Goal: Transaction & Acquisition: Purchase product/service

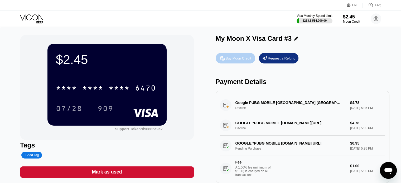
click at [232, 58] on div "Buy Moon Credit" at bounding box center [239, 58] width 26 height 4
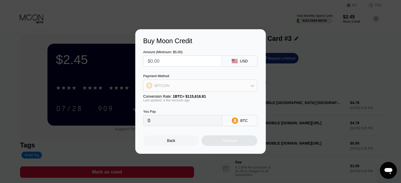
click at [183, 86] on div "BITCOIN" at bounding box center [200, 85] width 114 height 11
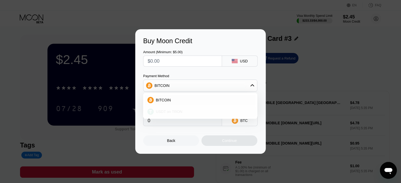
click at [178, 113] on span "USDT on TRON" at bounding box center [169, 112] width 27 height 4
type input "0.00"
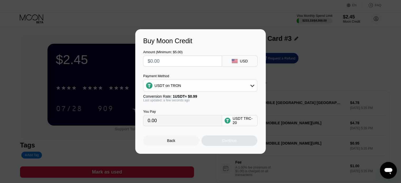
click at [168, 66] on div "Amount (Minimum: $5.00) USD Payment Method USDT on TRON Conversion Rate: 1 USDT…" at bounding box center [200, 86] width 115 height 82
click at [168, 66] on input "text" at bounding box center [183, 61] width 70 height 11
type input "$2"
type input "2.02"
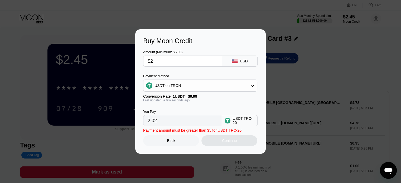
type input "$24"
type input "24.24"
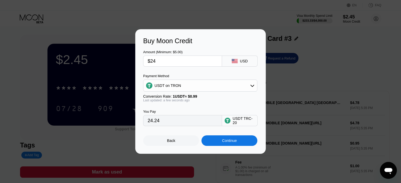
type input "$24"
click at [227, 146] on div "Continue" at bounding box center [230, 141] width 56 height 11
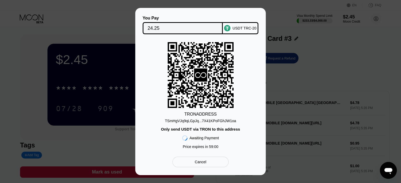
click at [206, 121] on div "TSmHgVJq9qLGpJq...7X41KPoFGhJW1oa" at bounding box center [200, 121] width 71 height 4
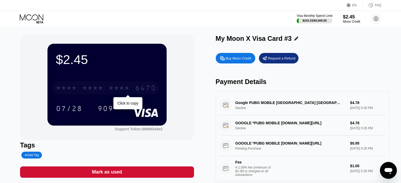
click at [77, 89] on div "* * * * * * * * * * * * 6470" at bounding box center [106, 88] width 107 height 13
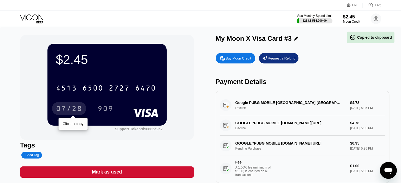
click at [61, 109] on div "07/28" at bounding box center [69, 109] width 26 height 8
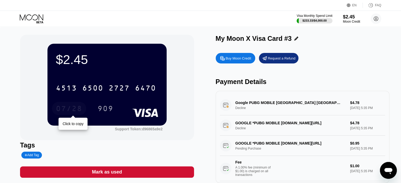
click at [73, 112] on div "07/28" at bounding box center [69, 109] width 26 height 8
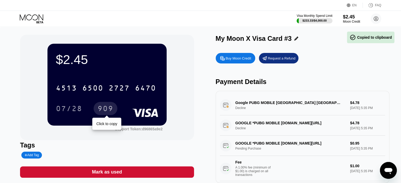
click at [105, 112] on div "909" at bounding box center [106, 109] width 16 height 8
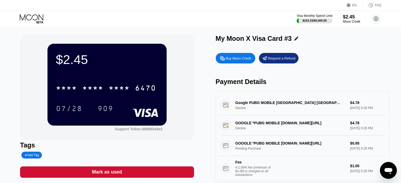
click at [219, 90] on div "Buy Moon Credit Request a Refund Payment Details Google PUBG MOBILE [GEOGRAPHIC…" at bounding box center [303, 116] width 174 height 133
